Goal: Information Seeking & Learning: Learn about a topic

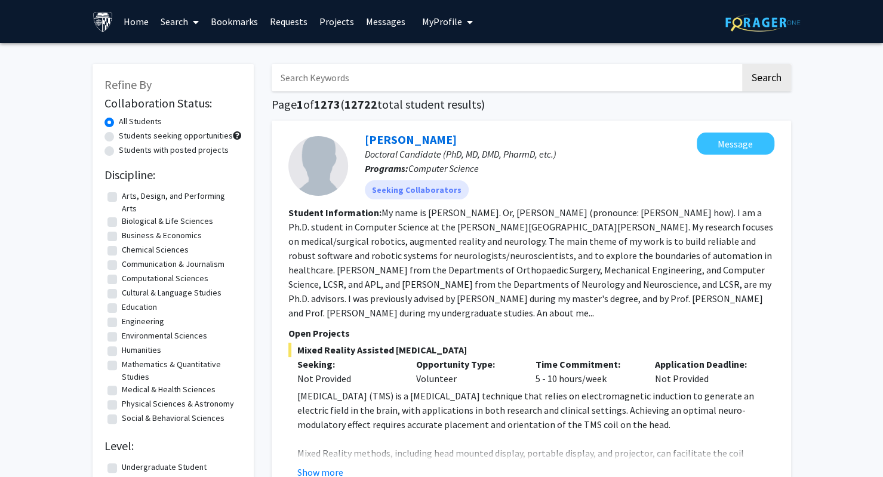
click at [187, 33] on link "Search" at bounding box center [180, 22] width 50 height 42
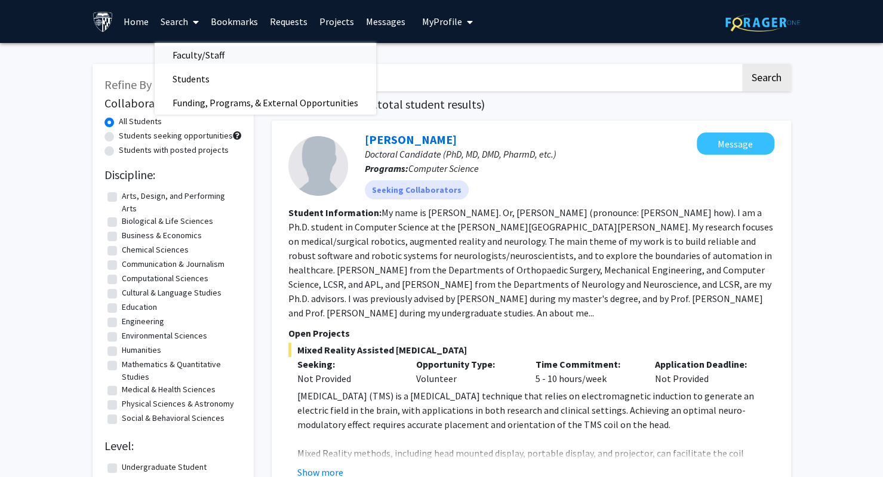
click at [195, 61] on span "Faculty/Staff" at bounding box center [199, 55] width 88 height 24
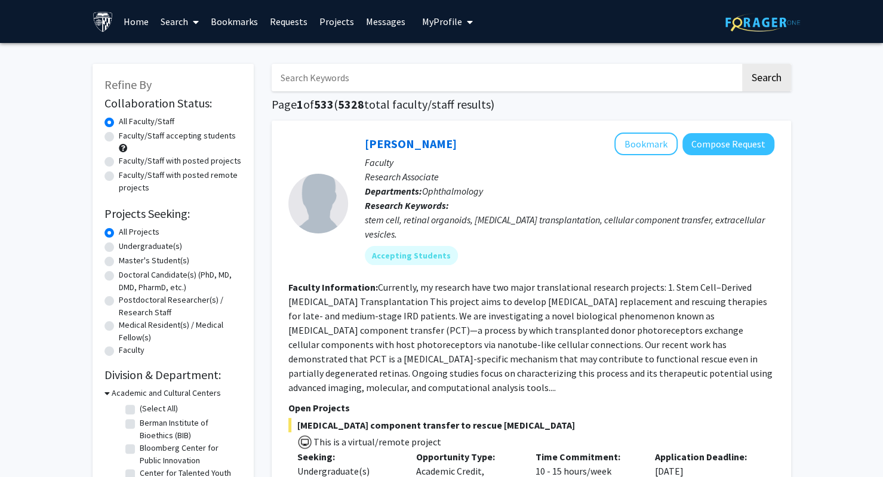
scroll to position [14, 0]
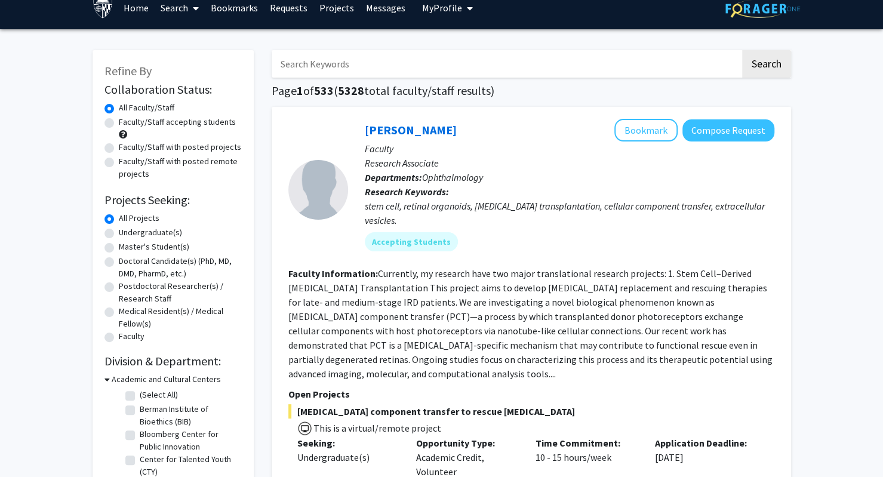
click at [397, 50] on input "Search Keywords" at bounding box center [506, 63] width 469 height 27
type input "regenerative"
click at [742, 50] on button "Search" at bounding box center [766, 63] width 49 height 27
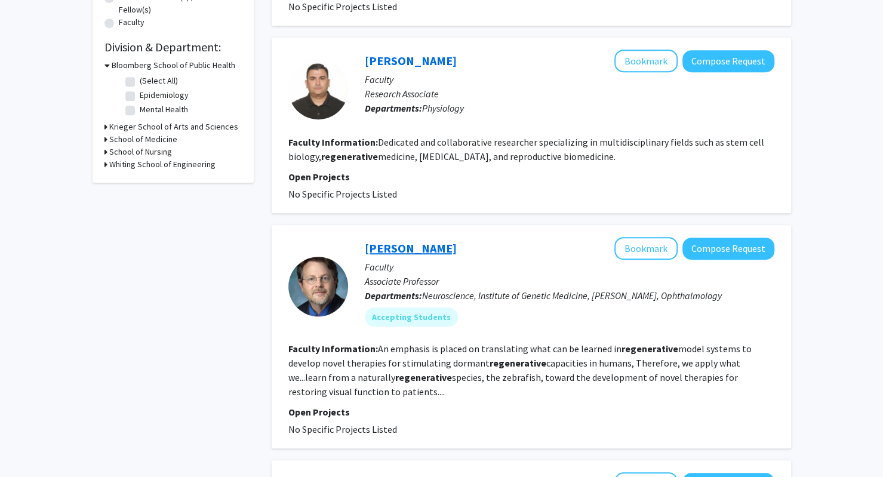
scroll to position [339, 0]
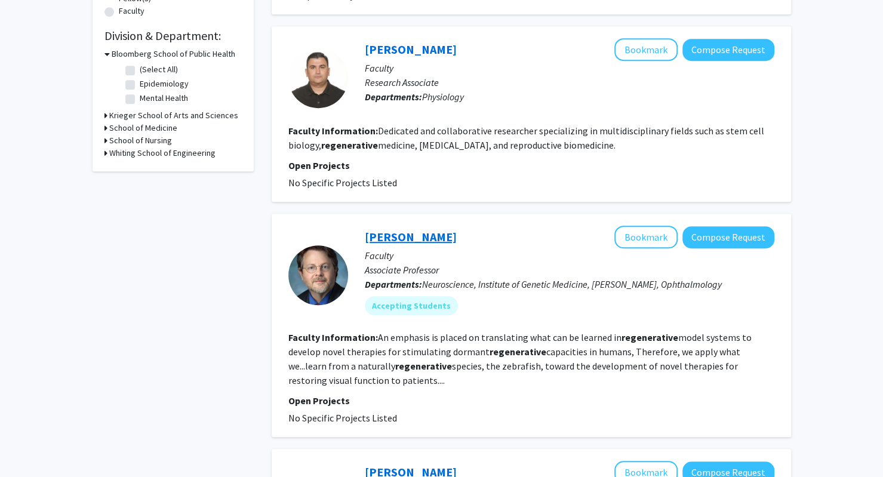
click at [394, 242] on link "[PERSON_NAME]" at bounding box center [411, 236] width 92 height 15
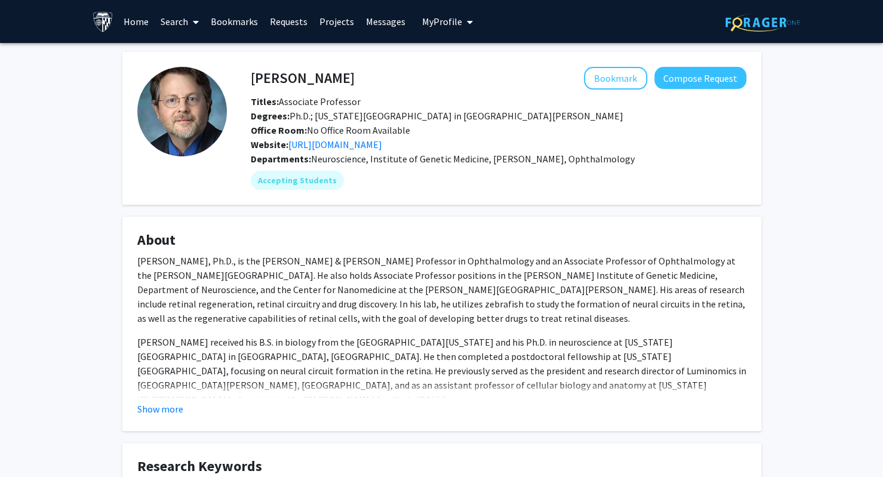
scroll to position [248, 0]
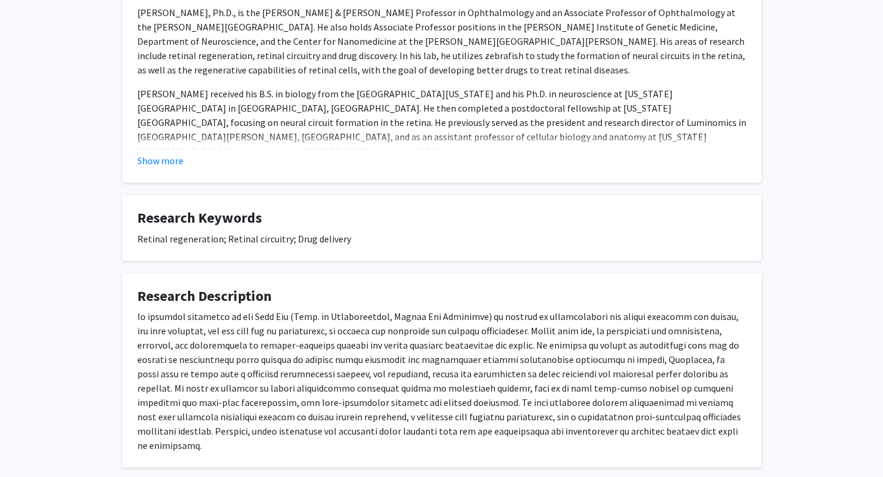
click at [406, 258] on fg-card "Research Keywords Retinal regeneration; Retinal circuitry; Drug delivery" at bounding box center [441, 228] width 639 height 66
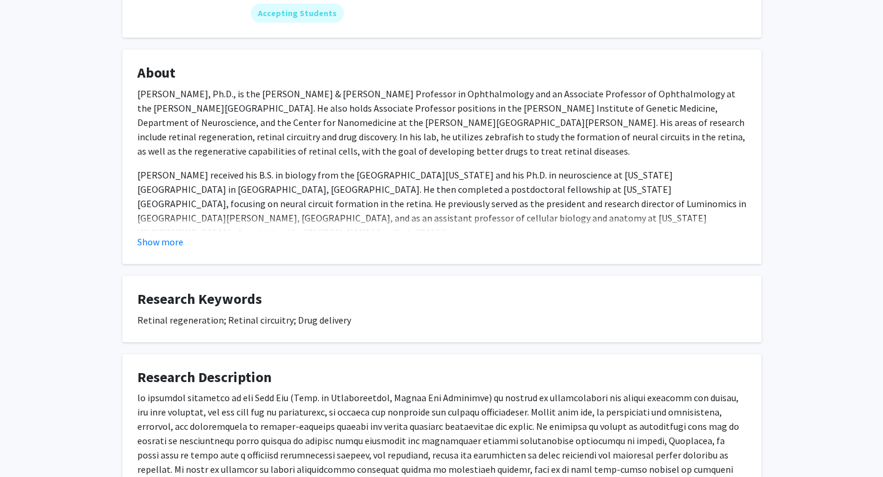
scroll to position [0, 0]
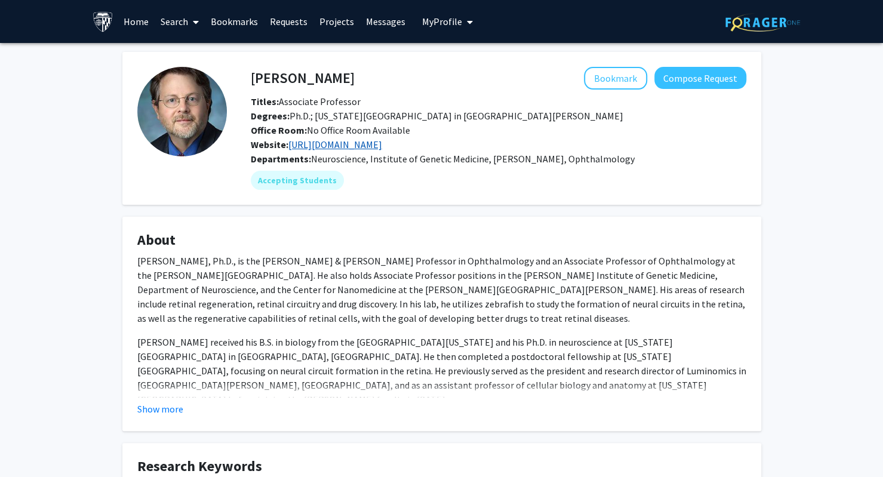
click at [346, 144] on link "[URL][DOMAIN_NAME]" at bounding box center [335, 144] width 94 height 12
click at [325, 144] on link "[URL][DOMAIN_NAME]" at bounding box center [335, 144] width 94 height 12
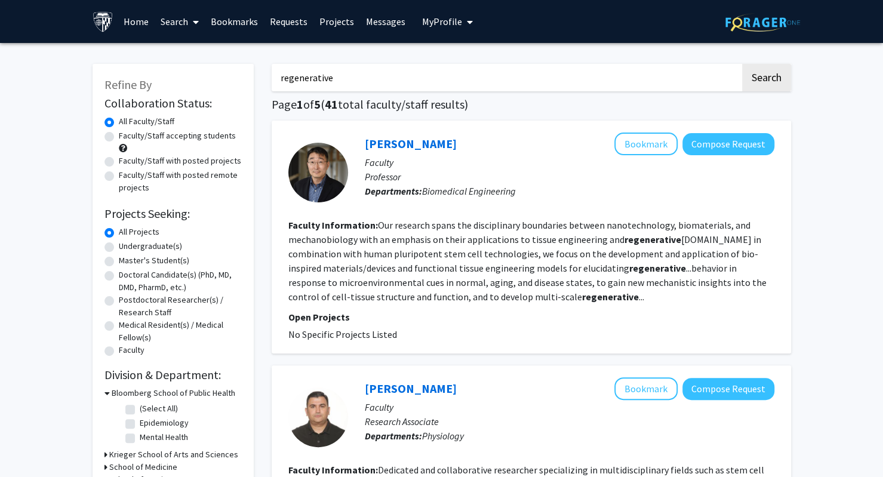
drag, startPoint x: 378, startPoint y: 82, endPoint x: 224, endPoint y: 80, distance: 154.0
click at [319, 71] on input "regenerative" at bounding box center [506, 77] width 469 height 27
click at [358, 71] on input "regenerative" at bounding box center [506, 77] width 469 height 27
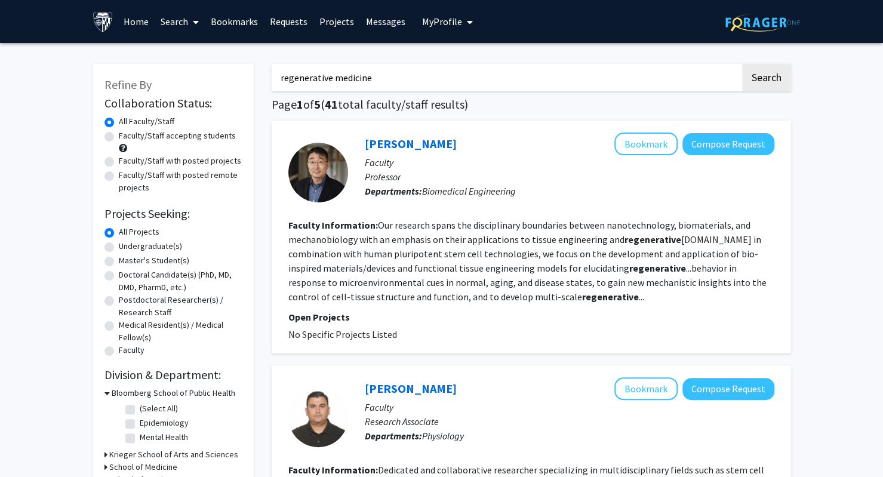
click at [742, 64] on button "Search" at bounding box center [766, 77] width 49 height 27
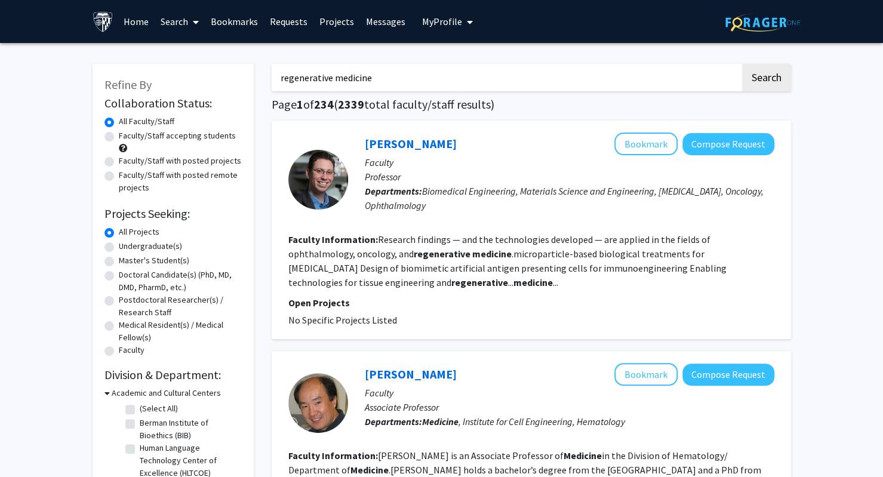
click at [282, 75] on input "regenerative medicine" at bounding box center [506, 77] width 469 height 27
click at [413, 81] on input ""regenerative medicine" at bounding box center [506, 77] width 469 height 27
click at [742, 64] on button "Search" at bounding box center [766, 77] width 49 height 27
drag, startPoint x: 401, startPoint y: 89, endPoint x: 334, endPoint y: 81, distance: 67.4
click at [334, 81] on input ""regenerative medicine"" at bounding box center [506, 77] width 469 height 27
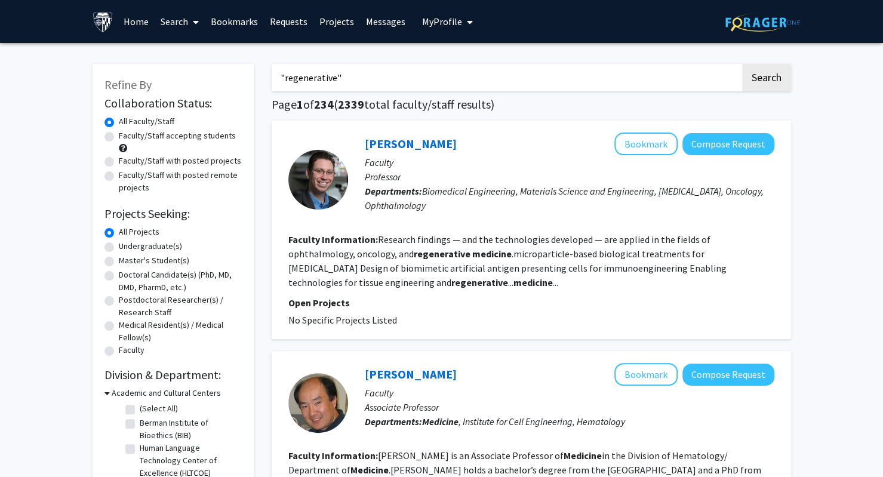
click at [742, 64] on button "Search" at bounding box center [766, 77] width 49 height 27
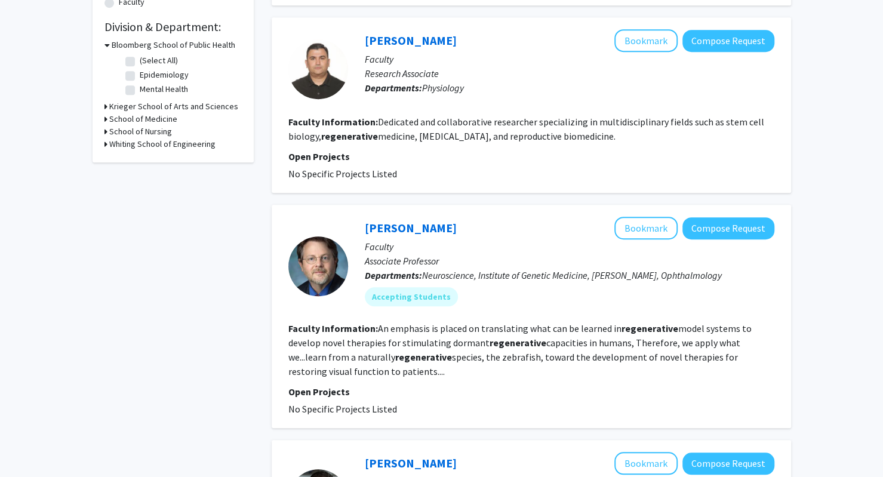
scroll to position [349, 0]
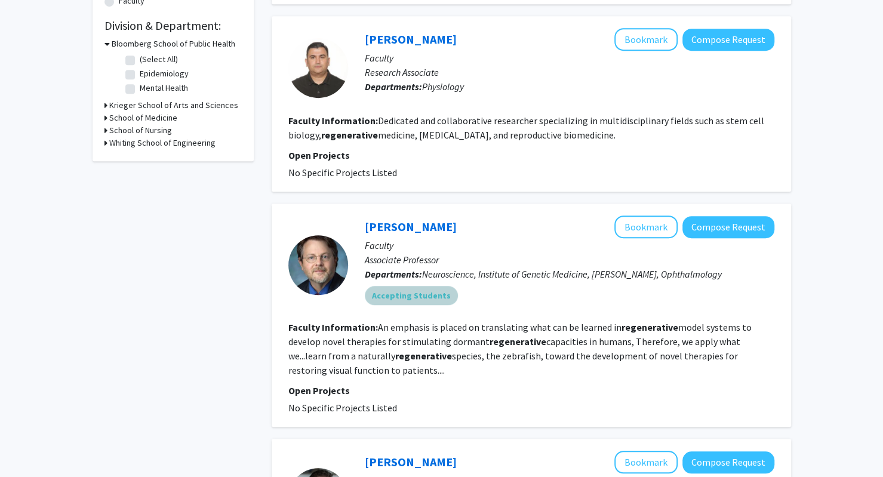
click at [384, 295] on mat-chip "Accepting Students" at bounding box center [411, 295] width 93 height 19
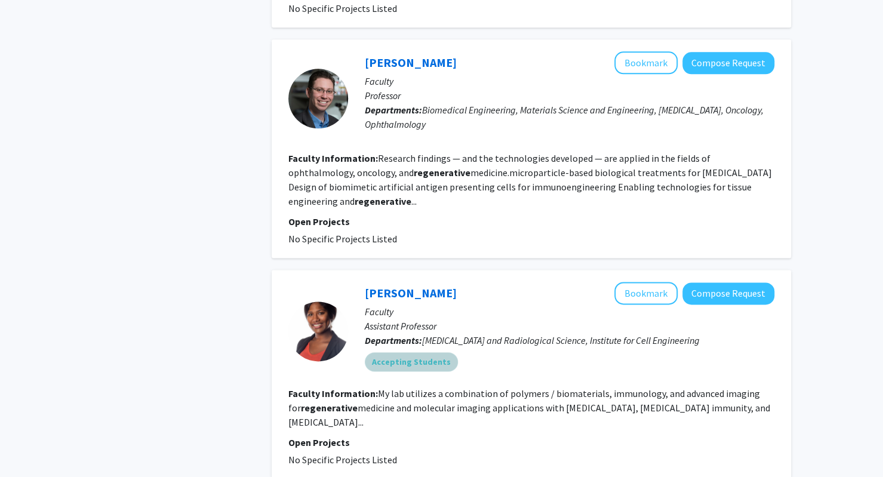
click at [439, 356] on mat-chip "Accepting Students" at bounding box center [411, 361] width 93 height 19
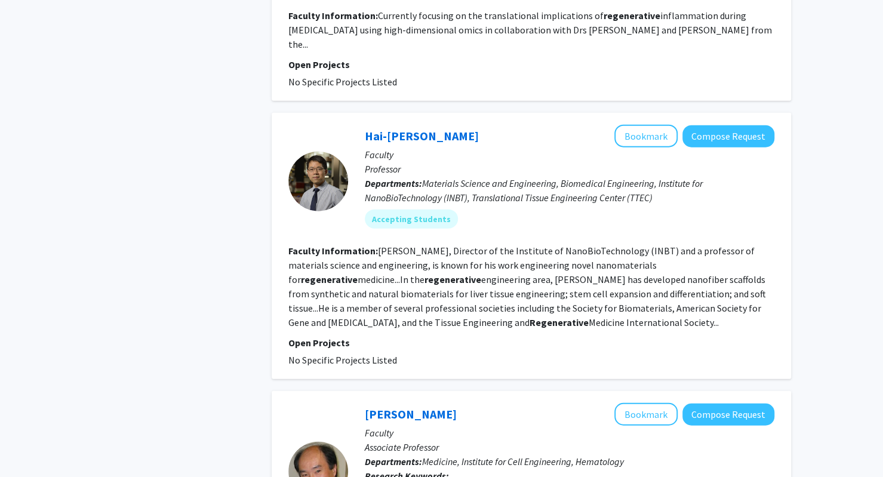
scroll to position [1606, 0]
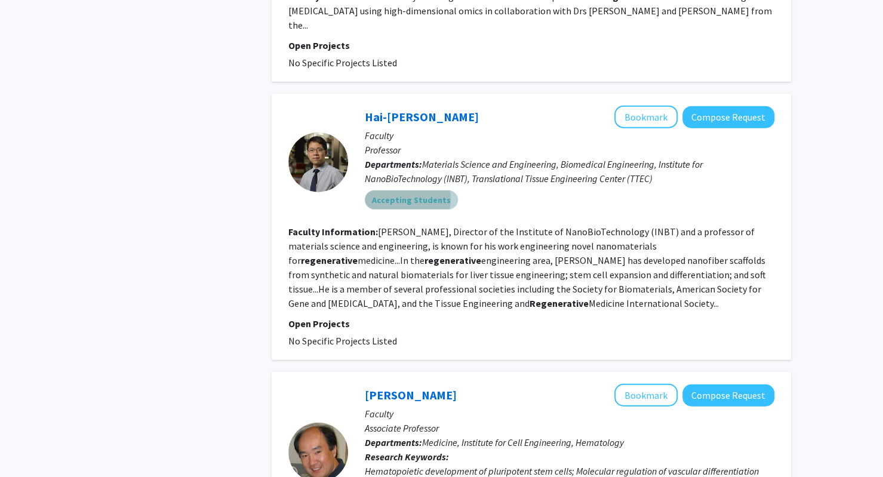
click at [402, 190] on mat-chip "Accepting Students" at bounding box center [411, 199] width 93 height 19
click at [441, 158] on span "Materials Science and Engineering, Biomedical Engineering, Institute for NanoBi…" at bounding box center [534, 171] width 338 height 26
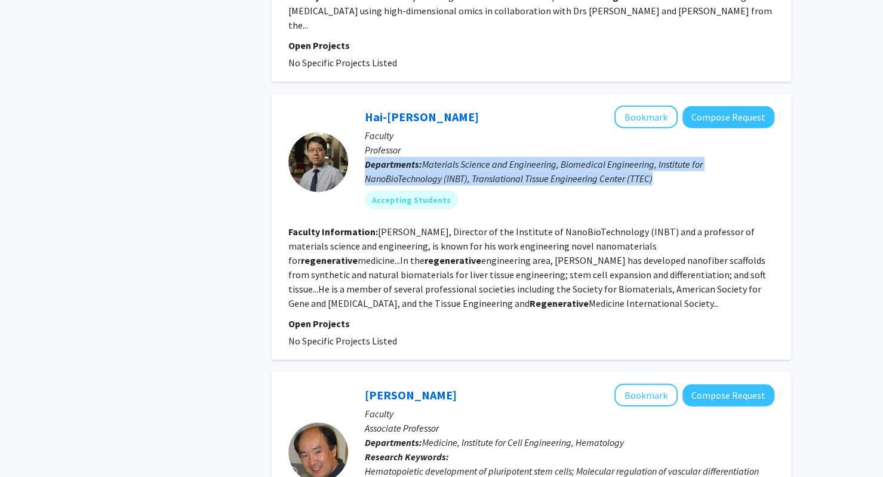
click at [441, 158] on span "Materials Science and Engineering, Biomedical Engineering, Institute for NanoBi…" at bounding box center [534, 171] width 338 height 26
click at [439, 158] on span "Materials Science and Engineering, Biomedical Engineering, Institute for NanoBi…" at bounding box center [534, 171] width 338 height 26
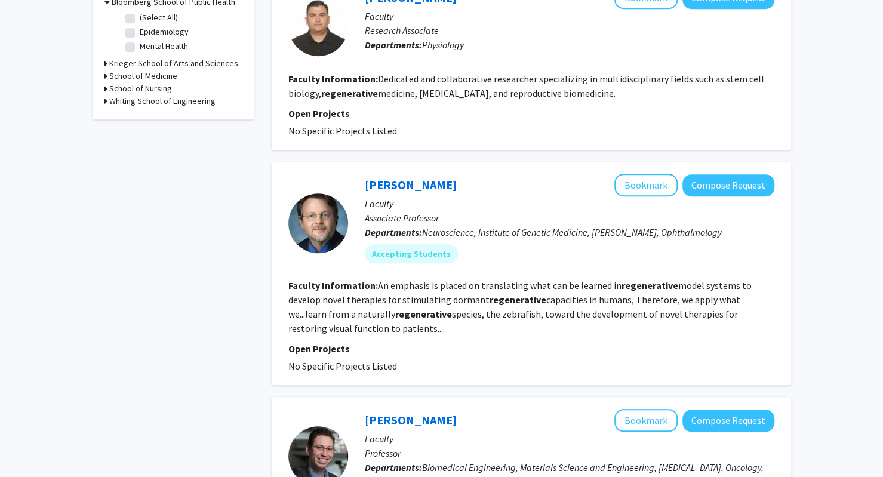
scroll to position [0, 0]
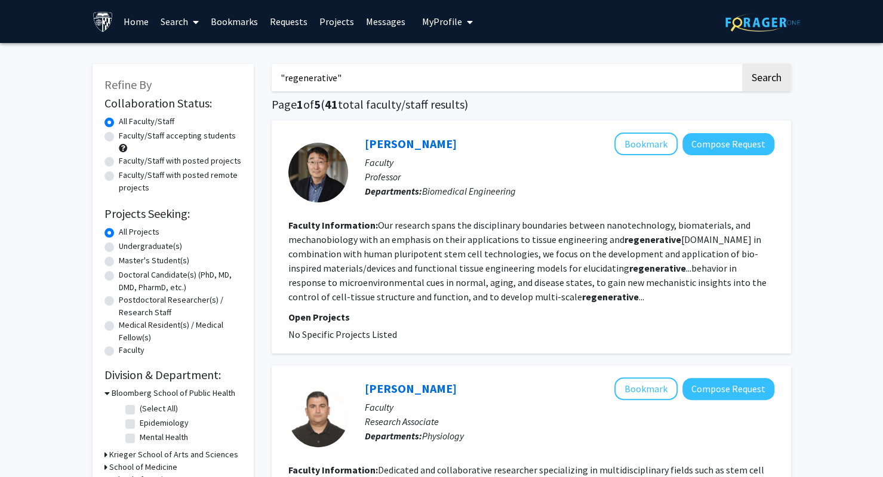
drag, startPoint x: 378, startPoint y: 85, endPoint x: 63, endPoint y: 101, distance: 315.6
type input "[PERSON_NAME]"
click at [742, 64] on button "Search" at bounding box center [766, 77] width 49 height 27
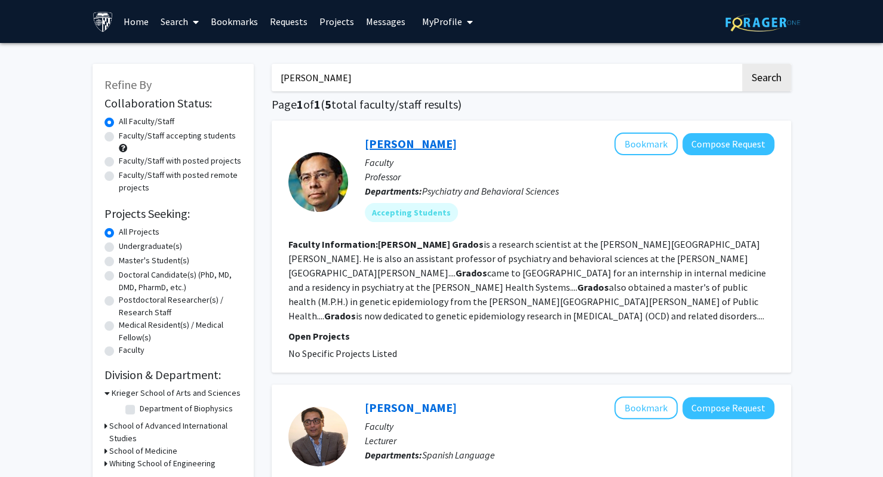
click at [372, 140] on link "[PERSON_NAME]" at bounding box center [411, 143] width 92 height 15
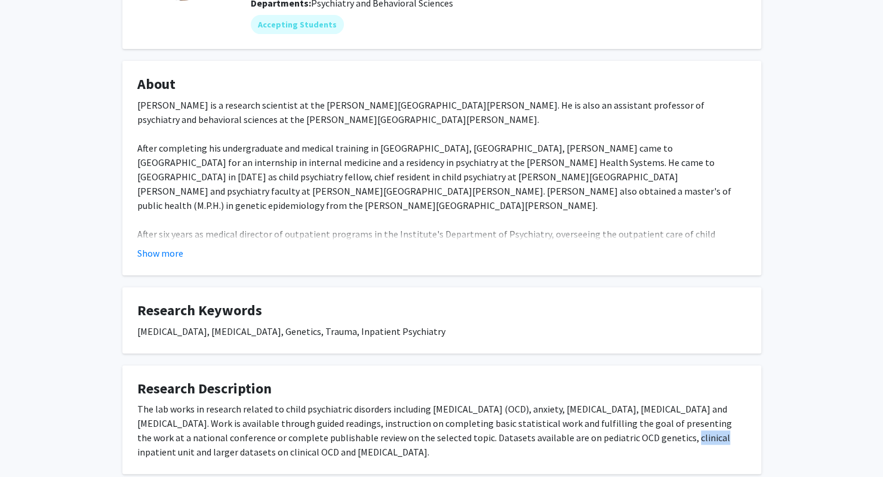
scroll to position [156, 0]
click at [153, 250] on button "Show more" at bounding box center [160, 252] width 46 height 14
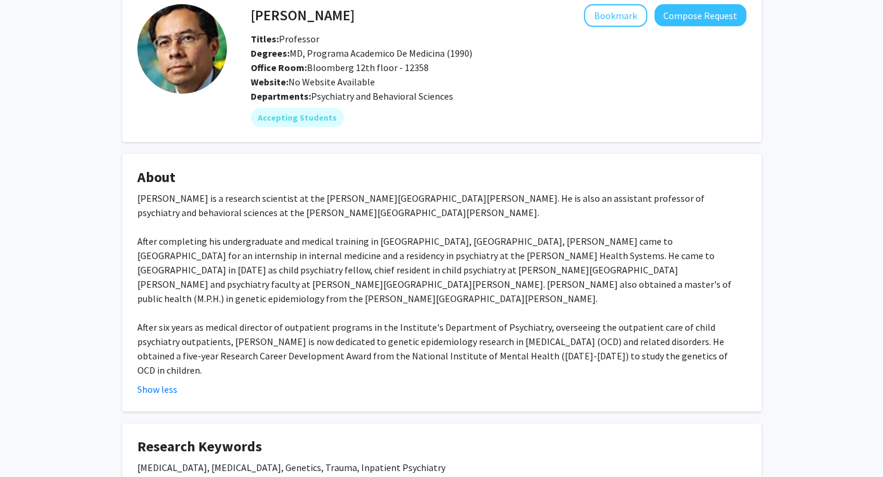
scroll to position [0, 0]
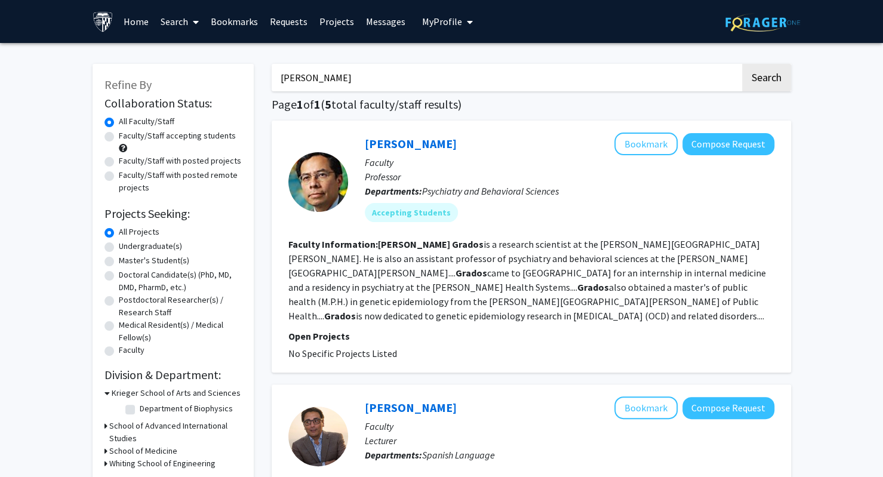
drag, startPoint x: 357, startPoint y: 84, endPoint x: 149, endPoint y: 76, distance: 207.9
